Goal: Information Seeking & Learning: Learn about a topic

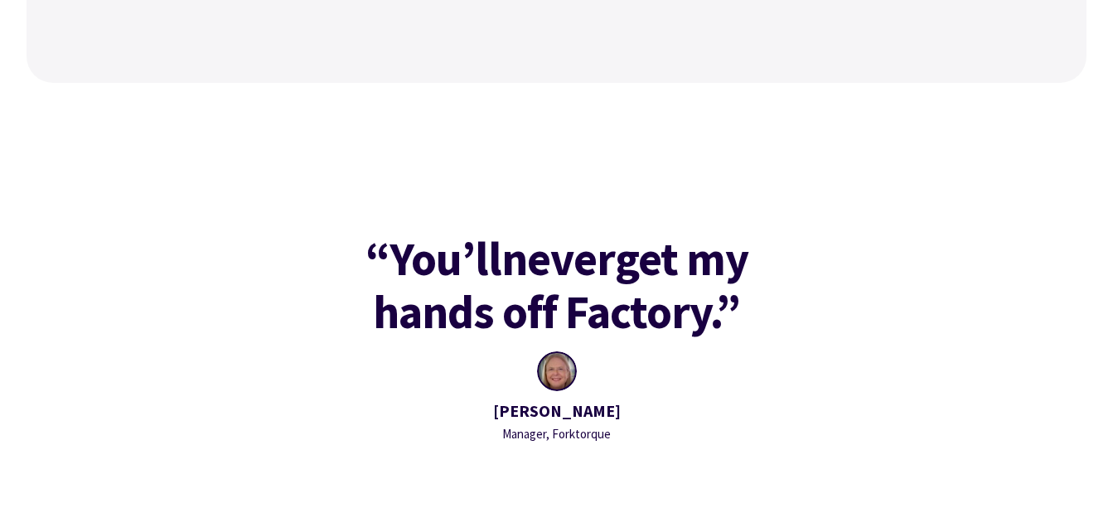
scroll to position [2073, 0]
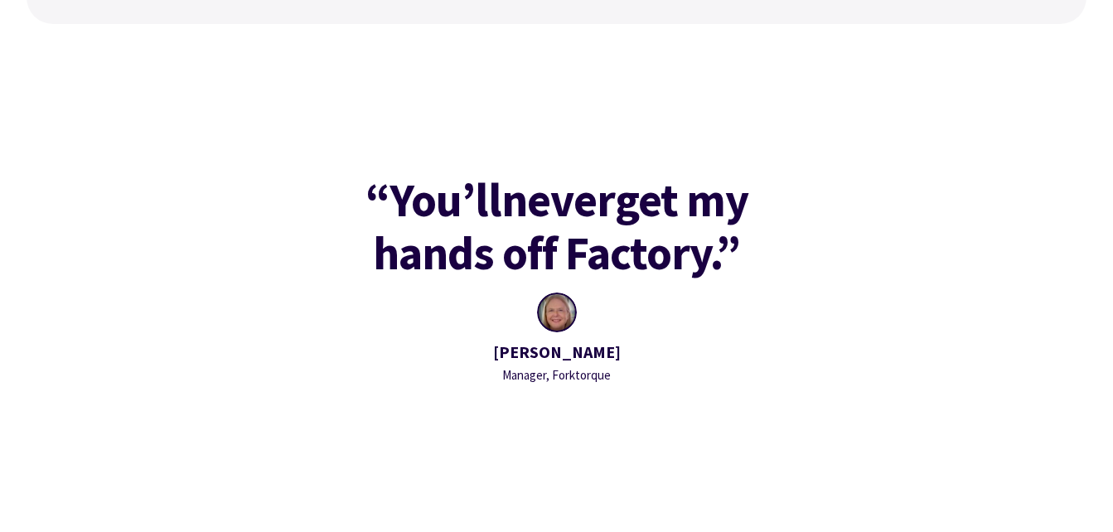
click at [565, 314] on div at bounding box center [557, 313] width 40 height 40
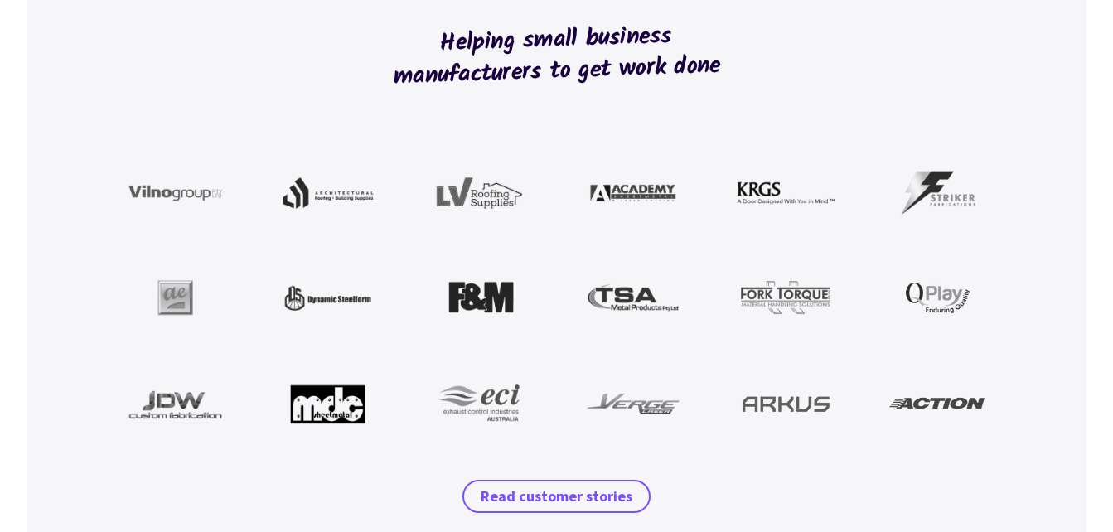
scroll to position [1492, 0]
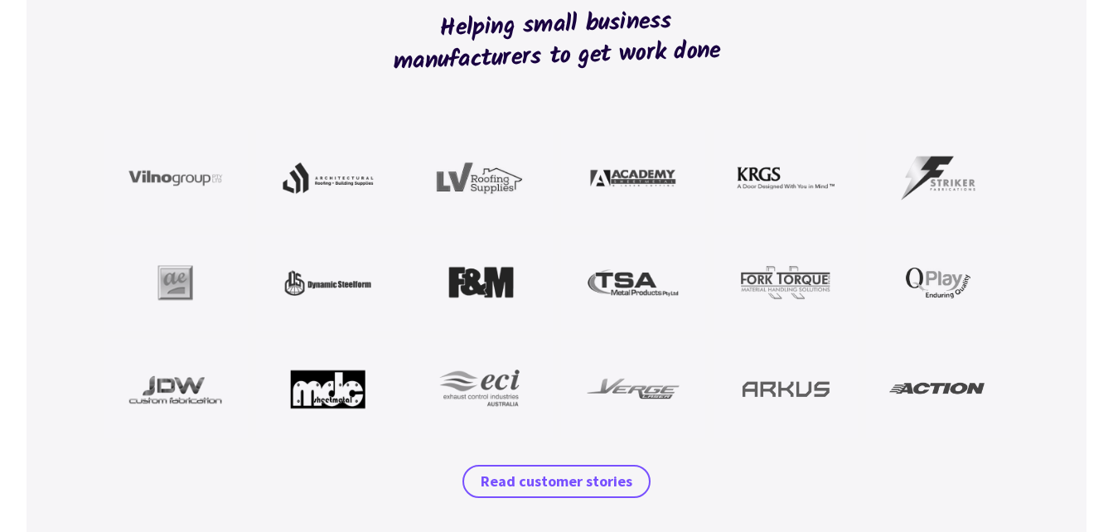
click at [626, 283] on img at bounding box center [633, 283] width 98 height 50
click at [565, 486] on span "Read customer stories" at bounding box center [557, 482] width 152 height 20
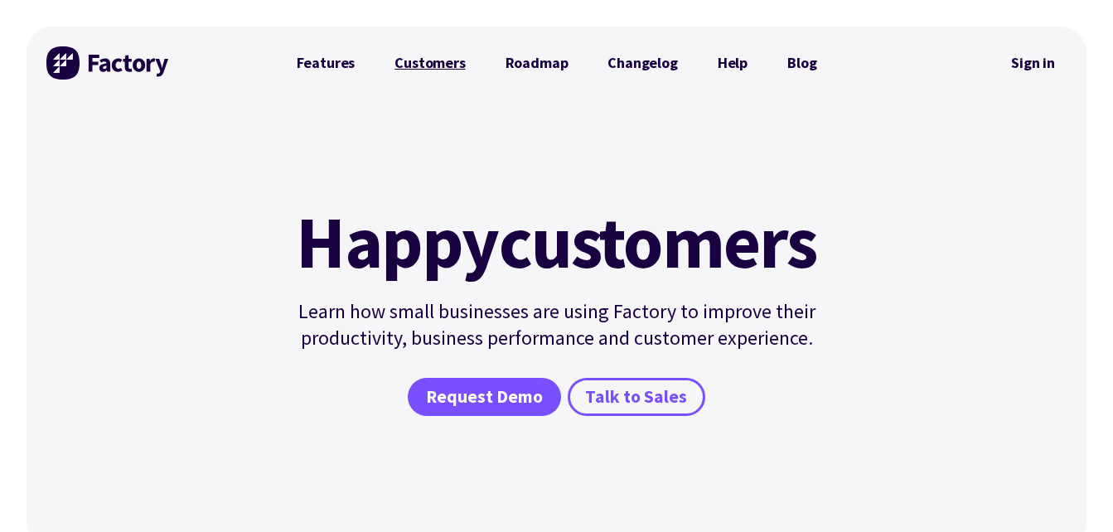
click at [421, 63] on link "Customers" at bounding box center [430, 62] width 110 height 33
